Goal: Information Seeking & Learning: Learn about a topic

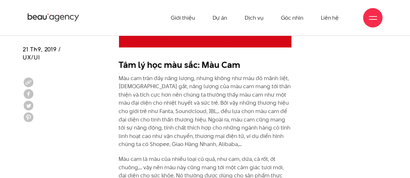
scroll to position [1101, 0]
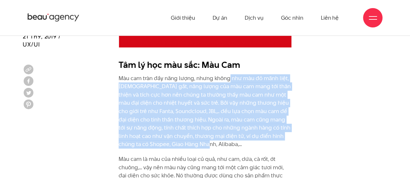
drag, startPoint x: 228, startPoint y: 75, endPoint x: 264, endPoint y: 143, distance: 77.2
click at [264, 143] on p "Màu cam tràn đầy năng lượng, nhưng không như màu đỏ mãnh liệt, [DEMOGRAPHIC_DAT…" at bounding box center [205, 111] width 173 height 74
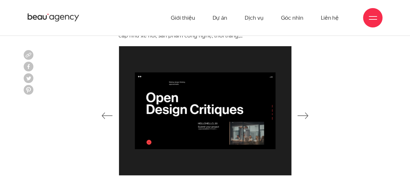
scroll to position [3336, 0]
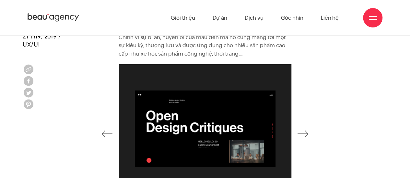
click at [307, 131] on icon "button" at bounding box center [302, 134] width 11 height 6
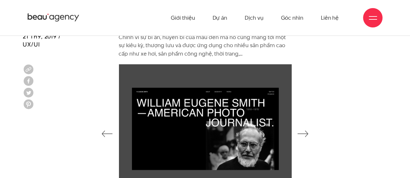
click at [307, 131] on icon "button" at bounding box center [302, 134] width 11 height 6
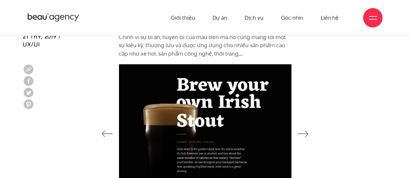
click at [307, 131] on icon "button" at bounding box center [302, 134] width 11 height 6
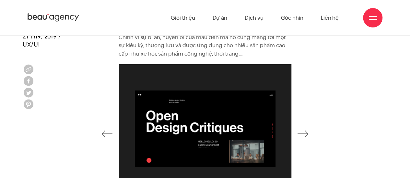
click at [307, 131] on icon "button" at bounding box center [302, 134] width 11 height 6
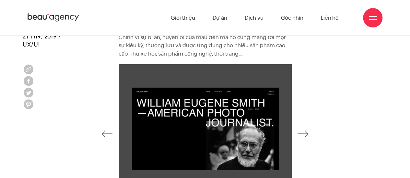
click at [307, 131] on icon "button" at bounding box center [302, 134] width 11 height 6
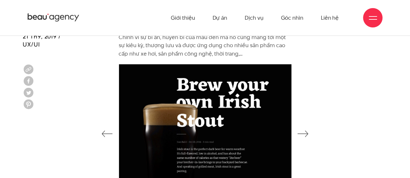
click at [307, 131] on icon "button" at bounding box center [302, 134] width 11 height 6
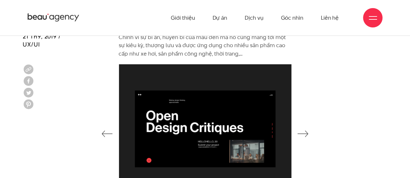
click at [307, 131] on icon "button" at bounding box center [302, 134] width 11 height 6
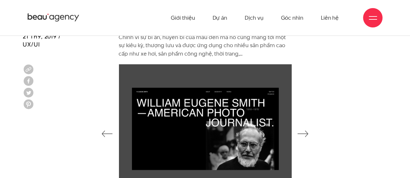
click at [307, 131] on icon "button" at bounding box center [302, 134] width 11 height 6
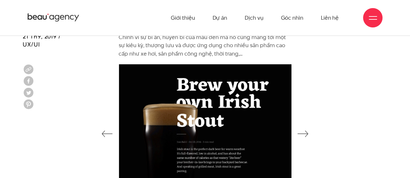
click at [307, 131] on icon "button" at bounding box center [302, 134] width 11 height 6
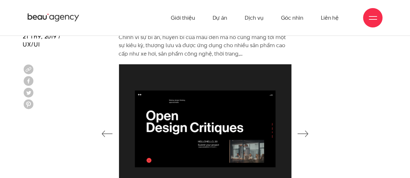
click at [307, 131] on icon "button" at bounding box center [302, 134] width 11 height 6
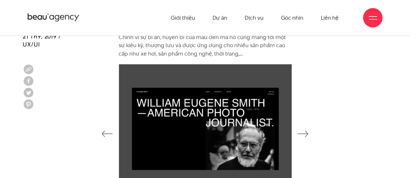
click at [307, 131] on icon "button" at bounding box center [302, 134] width 11 height 6
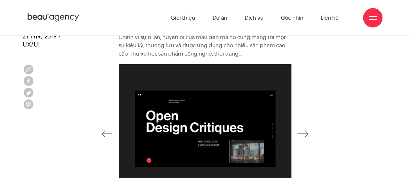
click at [307, 131] on icon "button" at bounding box center [302, 134] width 11 height 6
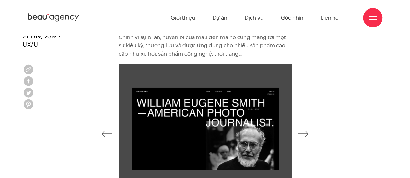
click at [307, 131] on icon "button" at bounding box center [302, 134] width 11 height 6
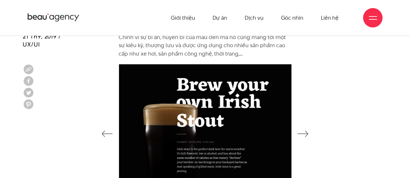
click at [307, 131] on icon "button" at bounding box center [302, 134] width 11 height 6
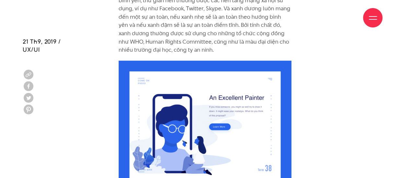
scroll to position [2137, 0]
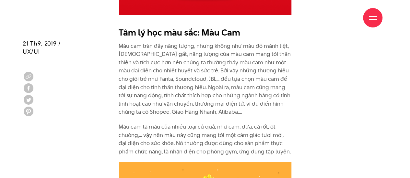
scroll to position [1328, 0]
